Goal: Information Seeking & Learning: Learn about a topic

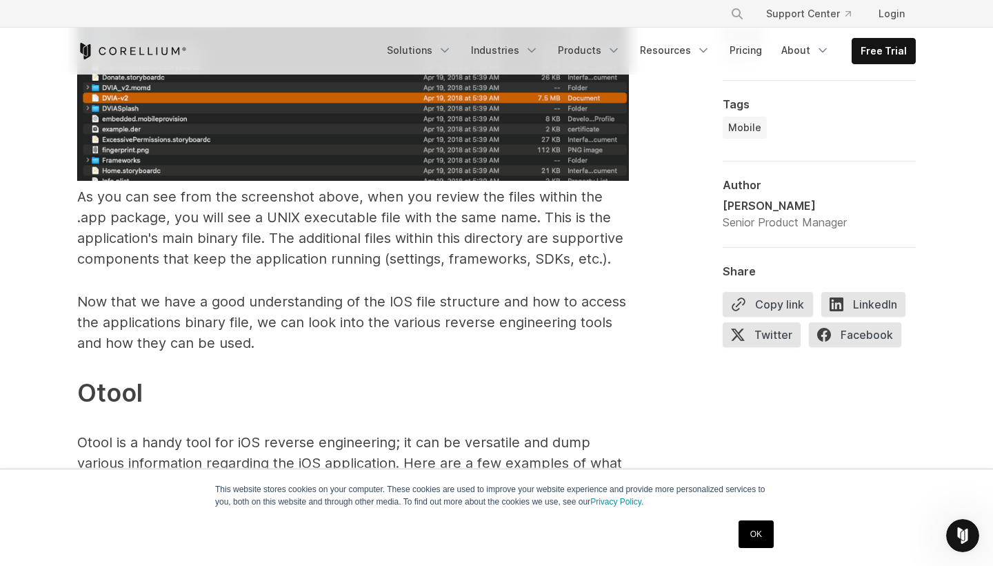
scroll to position [2704, 0]
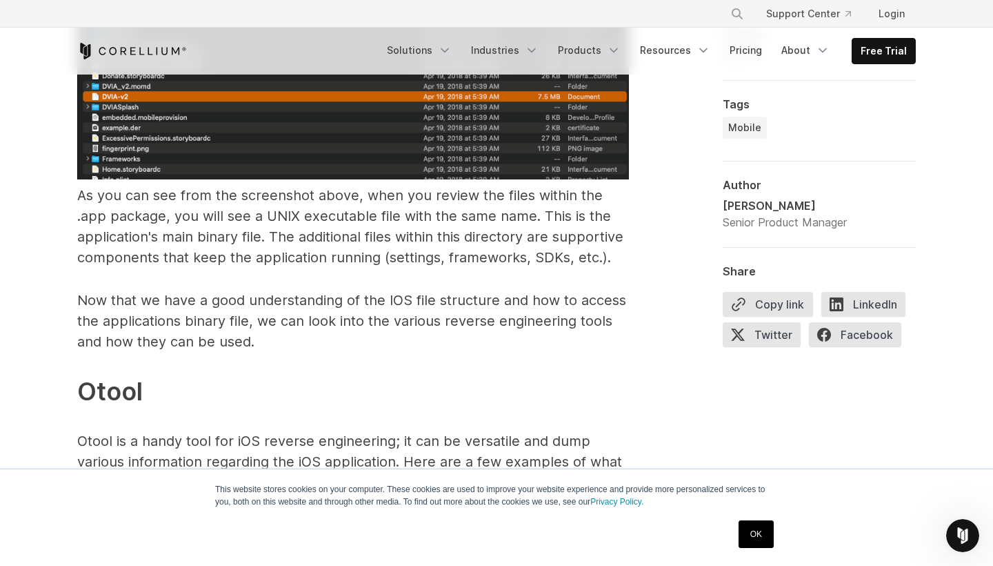
click at [366, 290] on p "Now that we have a good understanding of the IOS file structure and how to acce…" at bounding box center [353, 515] width 552 height 451
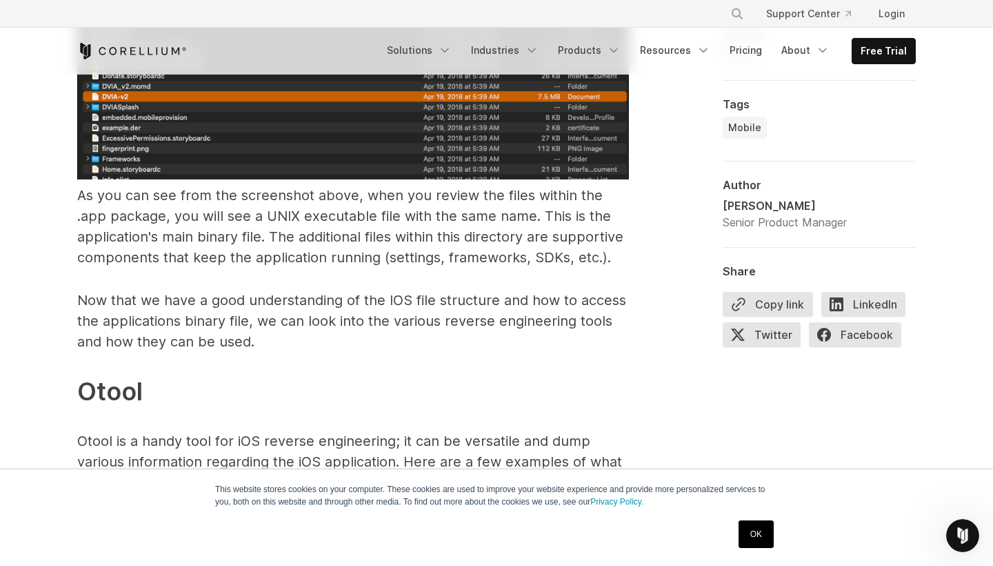
click at [366, 290] on p "Now that we have a good understanding of the IOS file structure and how to acce…" at bounding box center [353, 515] width 552 height 451
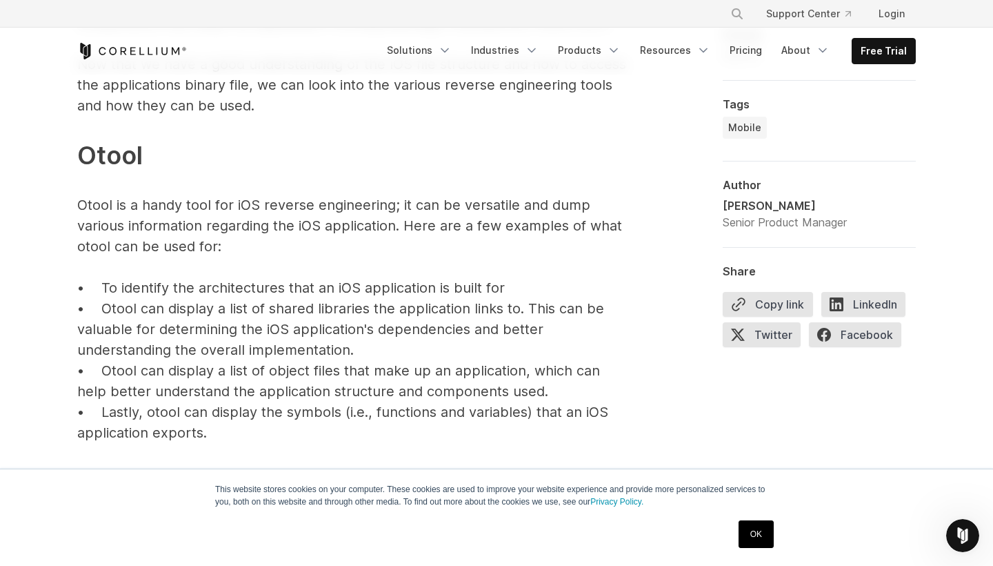
click at [366, 271] on p "Now that we have a good understanding of the IOS file structure and how to acce…" at bounding box center [353, 279] width 552 height 451
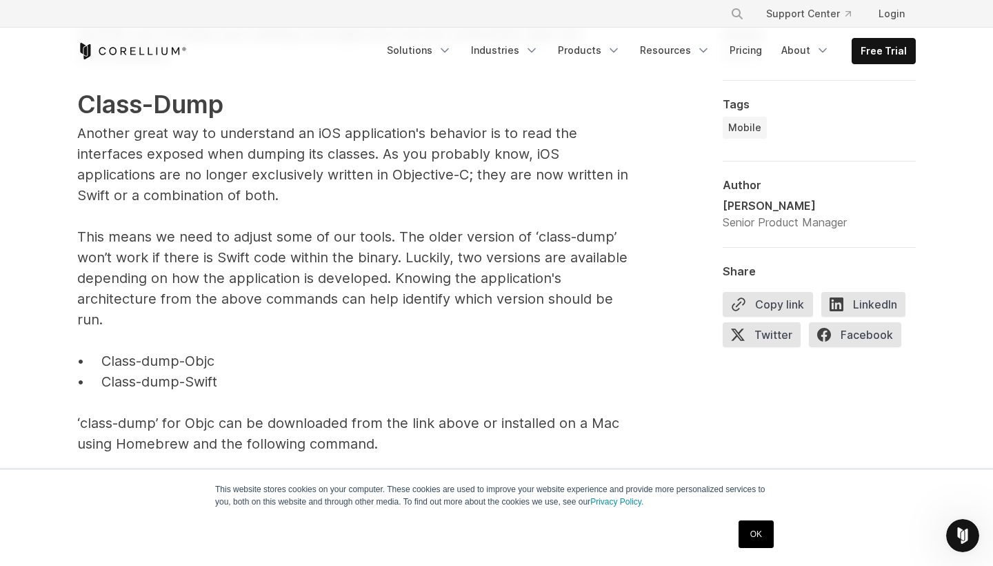
scroll to position [4383, 0]
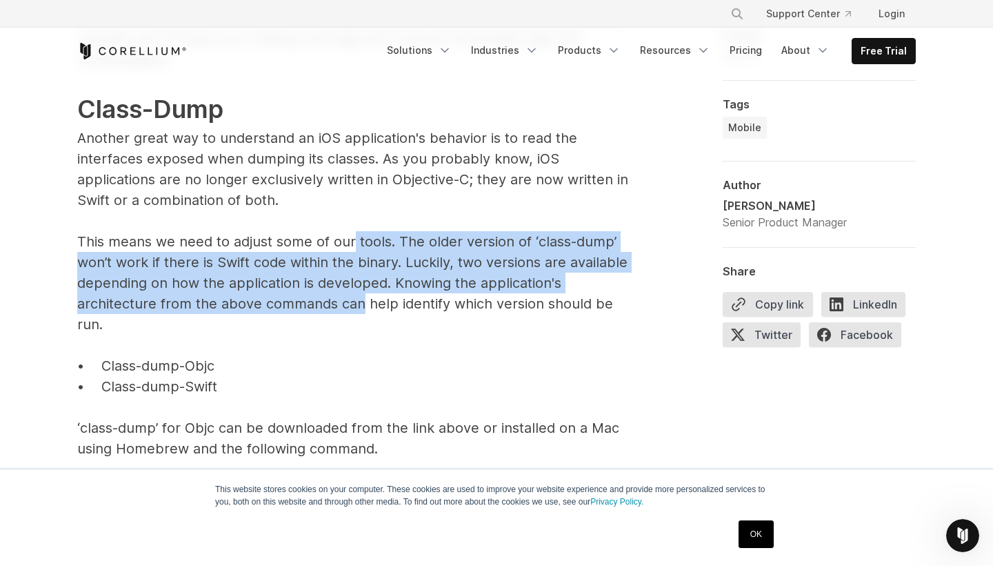
drag, startPoint x: 361, startPoint y: 277, endPoint x: 355, endPoint y: 219, distance: 59.0
click at [355, 233] on span "This means we need to adjust some of our tools. The older version of ‘class-dum…" at bounding box center [352, 282] width 550 height 99
click at [350, 288] on span "This means we need to adjust some of our tools. The older version of ‘class-dum…" at bounding box center [352, 282] width 550 height 99
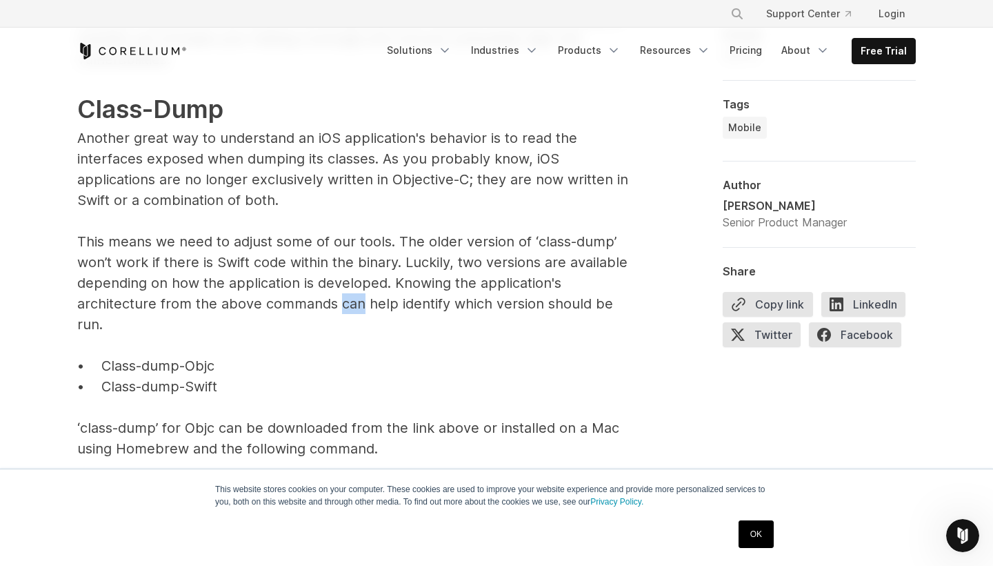
click at [350, 288] on span "This means we need to adjust some of our tools. The older version of ‘class-dum…" at bounding box center [352, 282] width 550 height 99
click at [353, 264] on span "This means we need to adjust some of our tools. The older version of ‘class-dum…" at bounding box center [352, 282] width 550 height 99
click at [353, 284] on span "This means we need to adjust some of our tools. The older version of ‘class-dum…" at bounding box center [352, 282] width 550 height 99
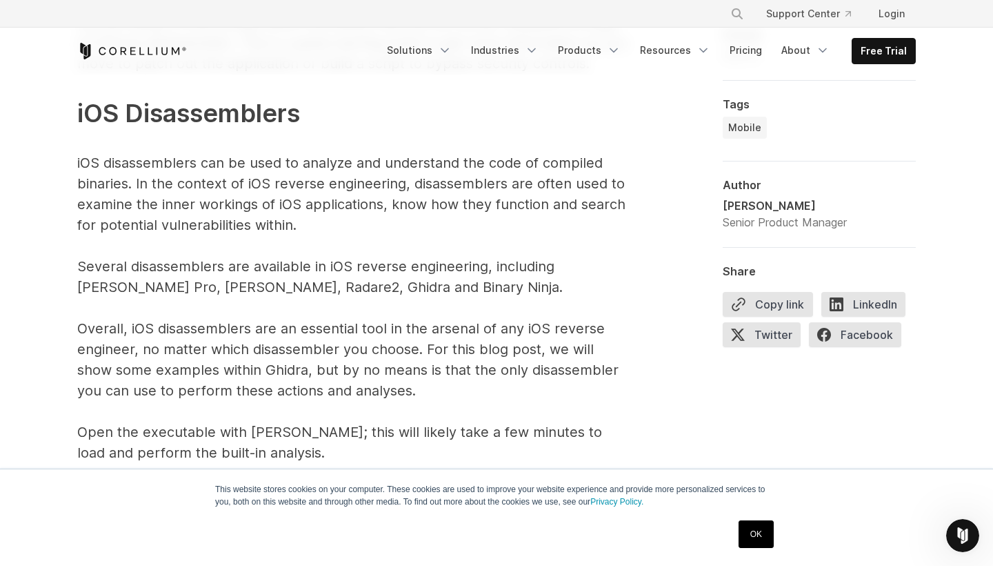
scroll to position [6575, 0]
